Goal: Information Seeking & Learning: Find specific fact

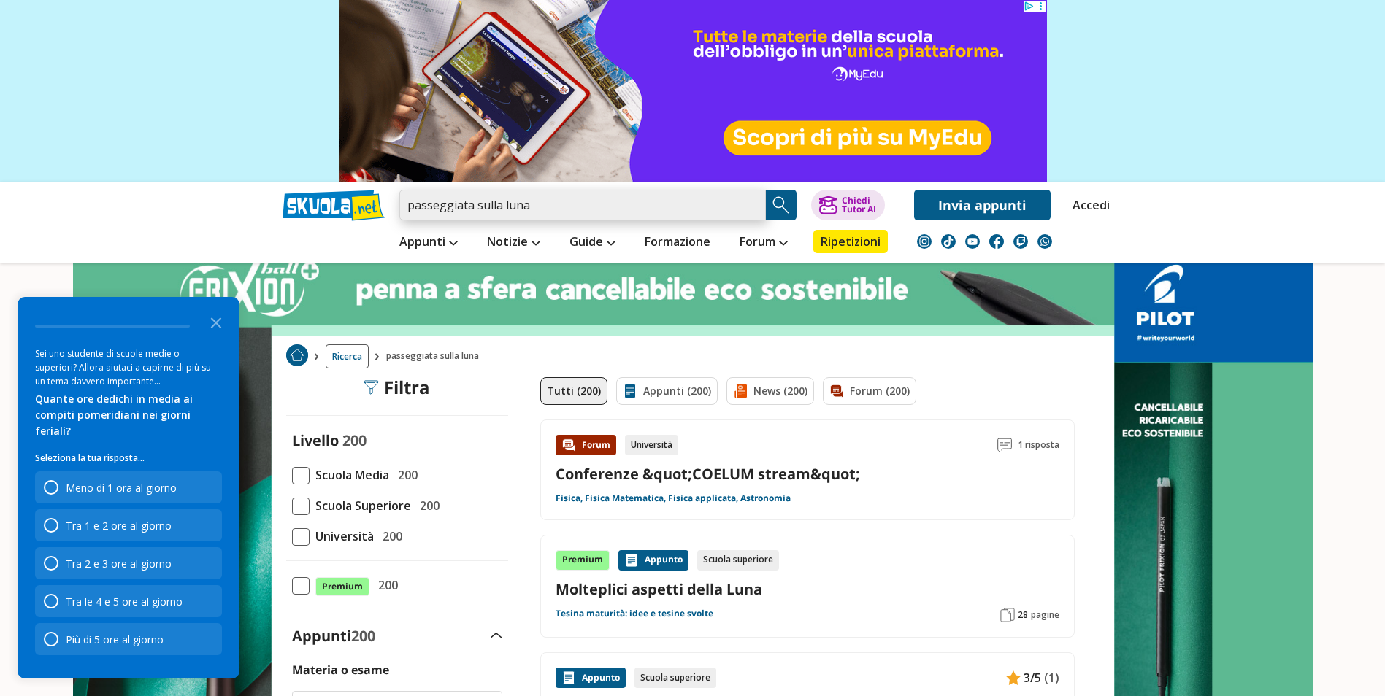
click at [531, 206] on input "passeggiata sulla luna" at bounding box center [582, 205] width 366 height 31
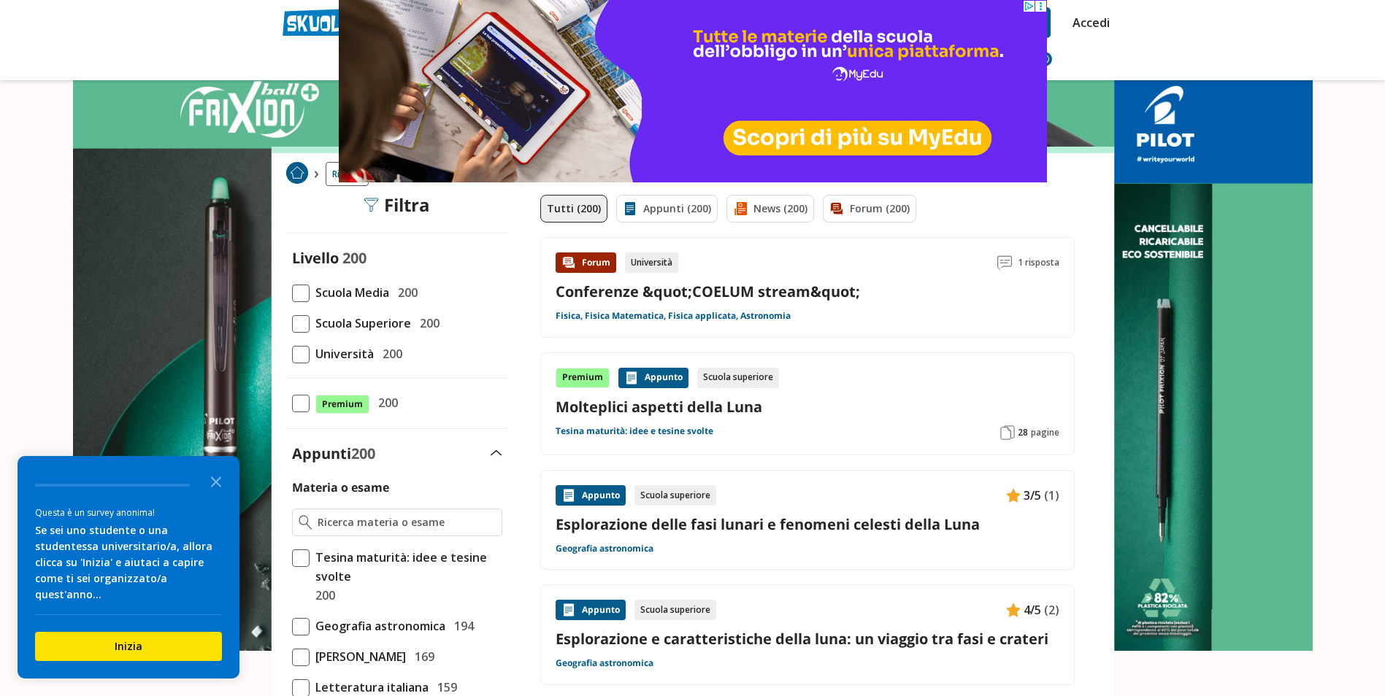
click at [1092, 51] on nav "Appunti Appunti Medie Italiano Matematica Storia Scienze Geografia Educazione C…" at bounding box center [744, 59] width 740 height 42
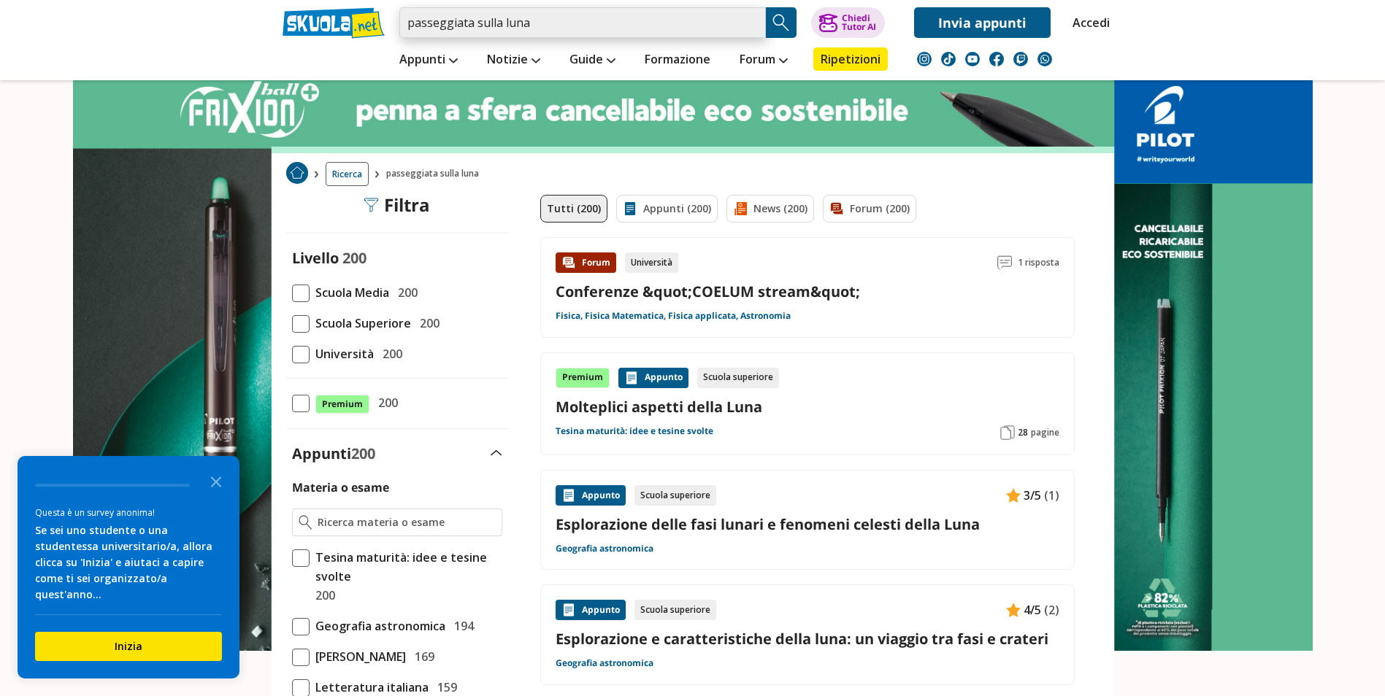
click at [544, 21] on input "passeggiata sulla luna" at bounding box center [582, 22] width 366 height 31
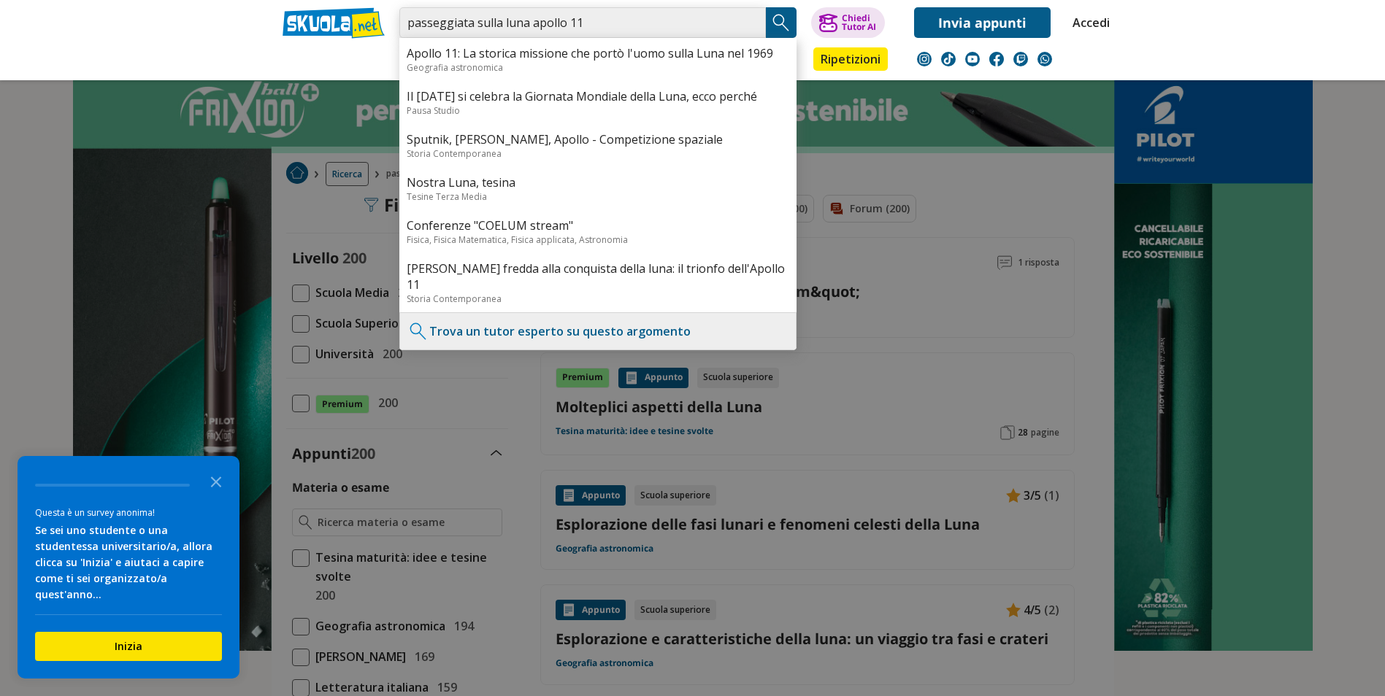
type input "passeggiata sulla luna apollo 11"
click at [780, 20] on img "Search Button" at bounding box center [781, 23] width 22 height 22
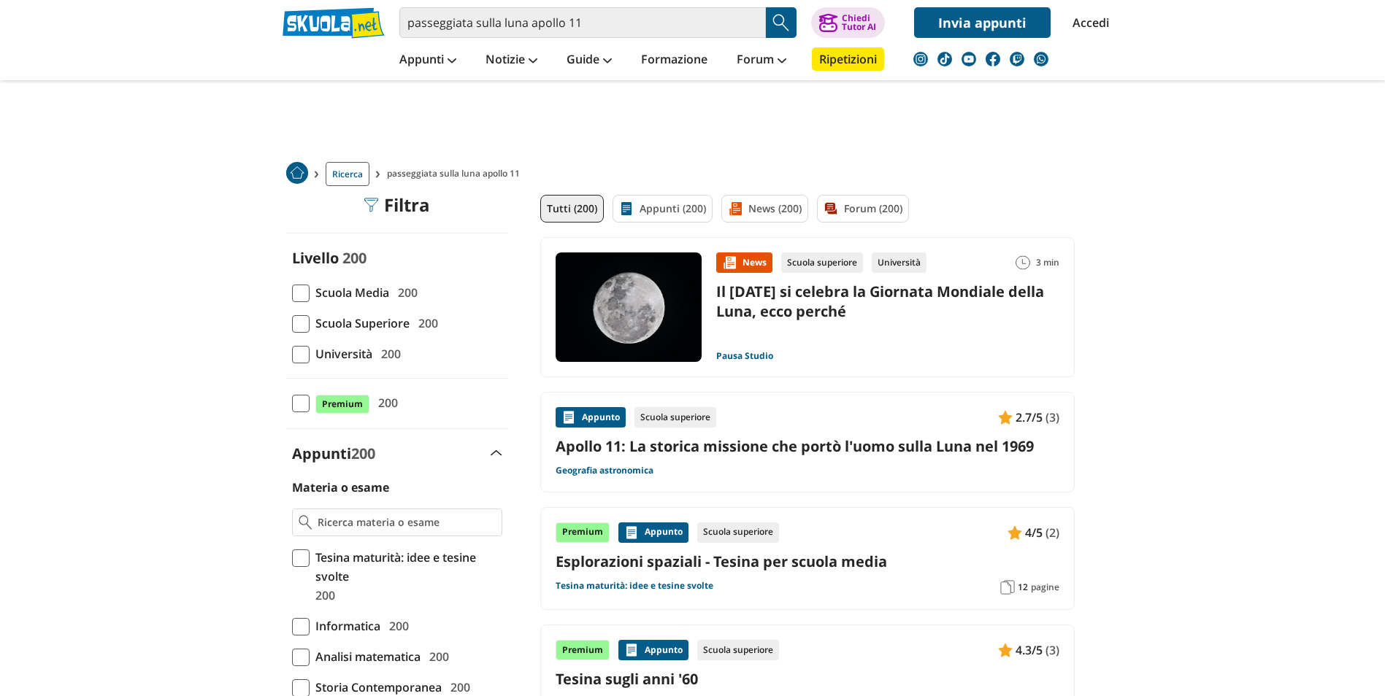
scroll to position [195, 0]
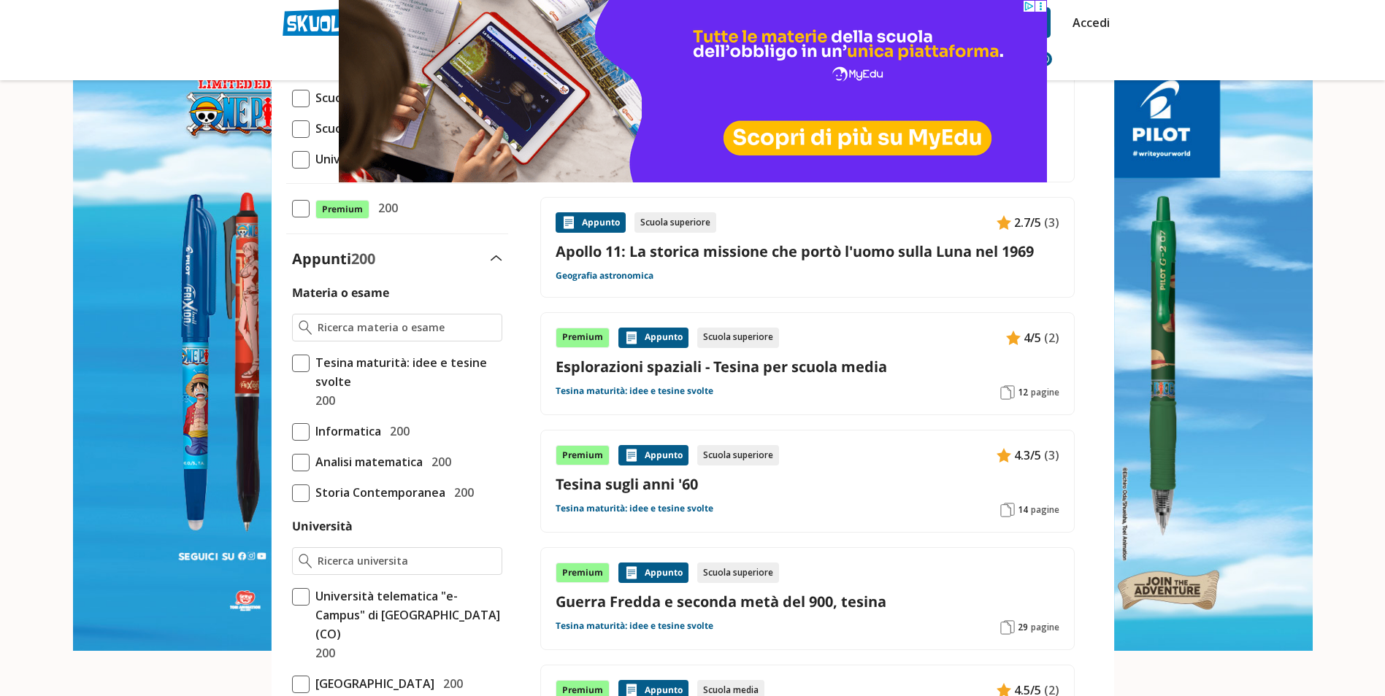
click at [763, 255] on link "Apollo 11: La storica missione che portò l'uomo sulla Luna nel 1969" at bounding box center [807, 252] width 504 height 20
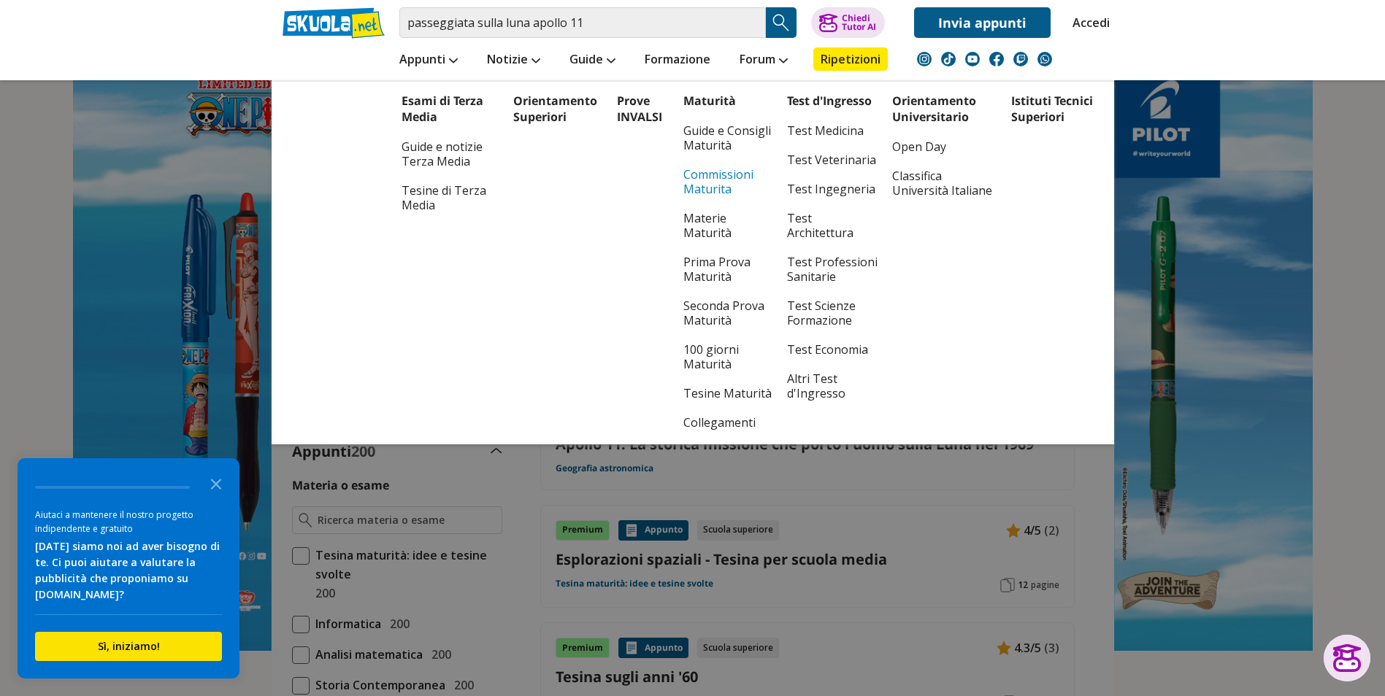
scroll to position [0, 0]
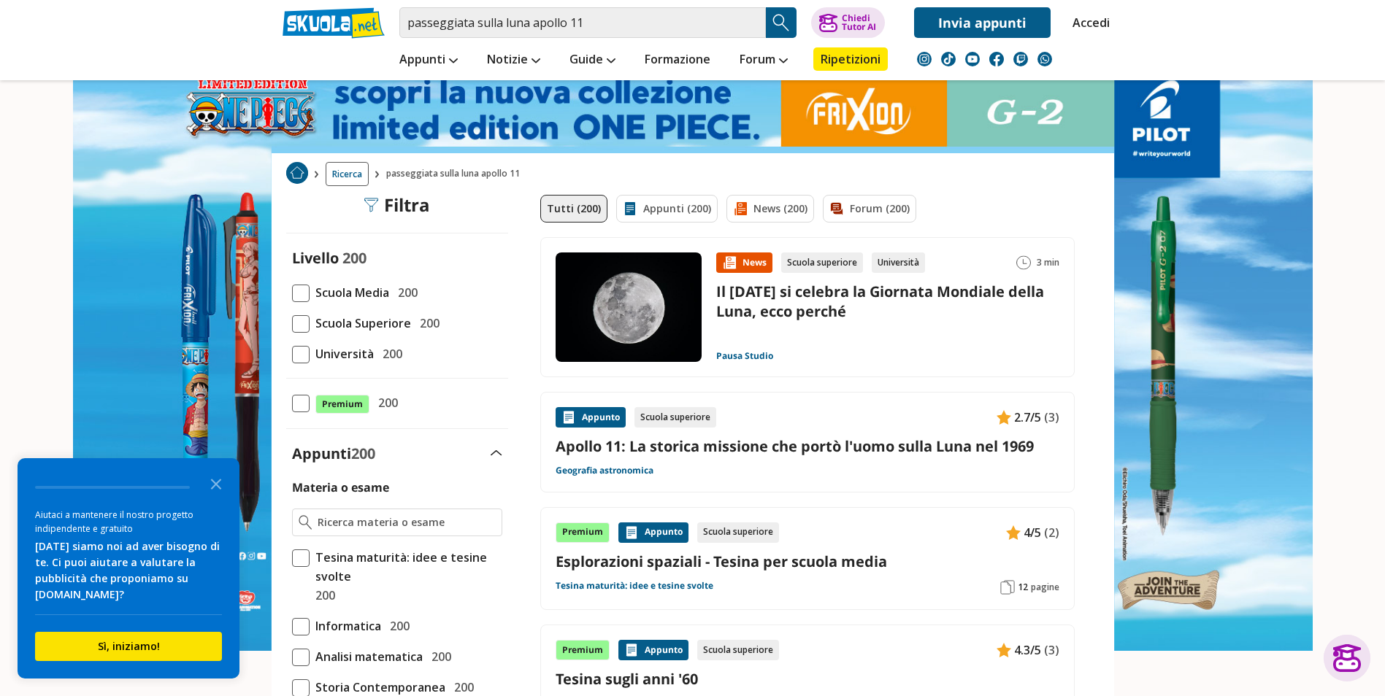
click at [807, 446] on link "Apollo 11: La storica missione che portò l'uomo sulla Luna nel 1969" at bounding box center [807, 446] width 504 height 20
